Goal: Communication & Community: Answer question/provide support

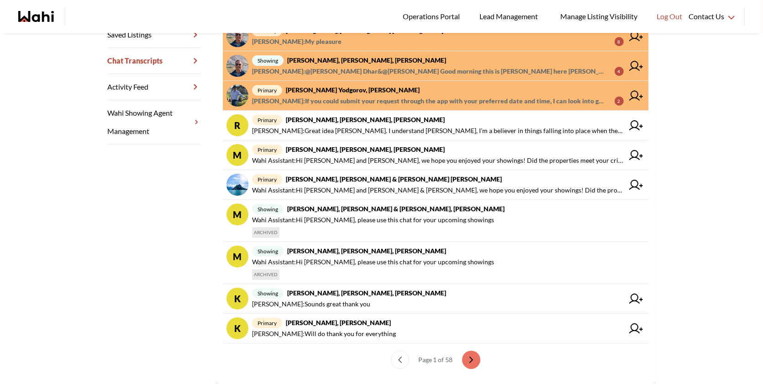
scroll to position [229, 0]
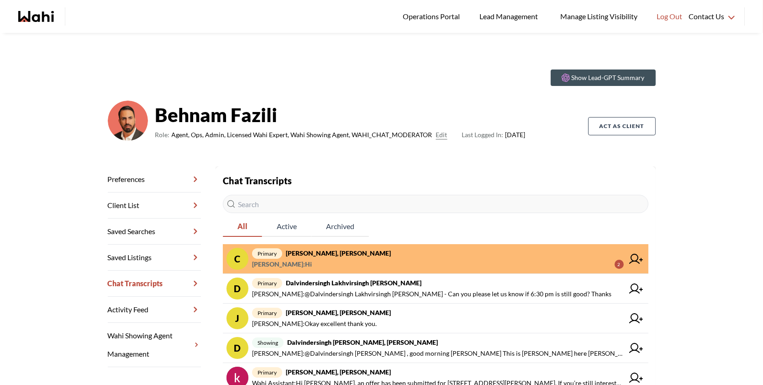
click at [536, 259] on span "Faraz Azam : Hi 2" at bounding box center [438, 264] width 372 height 11
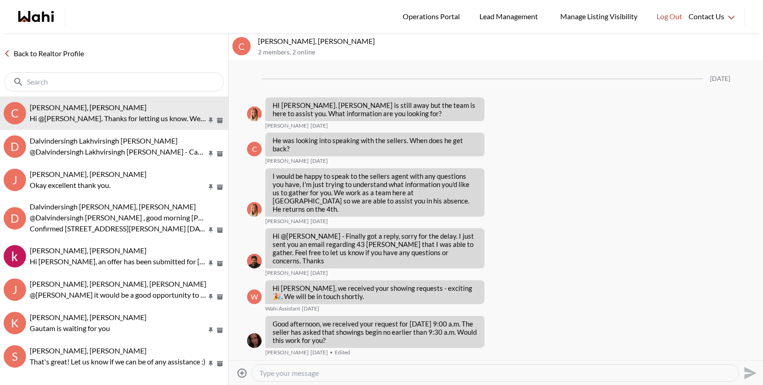
scroll to position [963, 0]
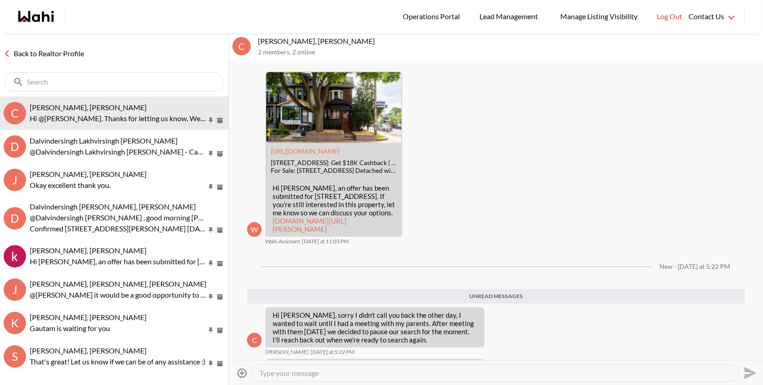
drag, startPoint x: 536, startPoint y: 259, endPoint x: 464, endPoint y: 363, distance: 126.4
click at [532, 289] on div "Unread messages" at bounding box center [496, 296] width 498 height 15
